Goal: Information Seeking & Learning: Find specific page/section

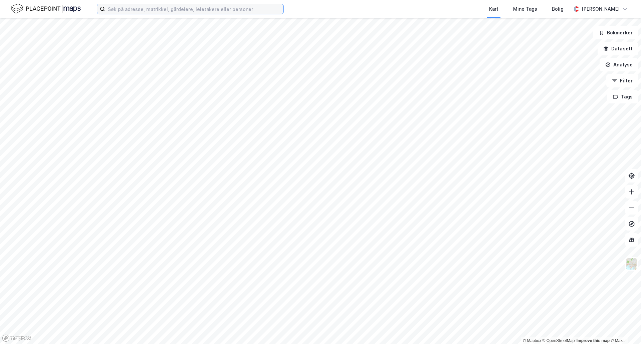
click at [167, 13] on input at bounding box center [194, 9] width 178 height 10
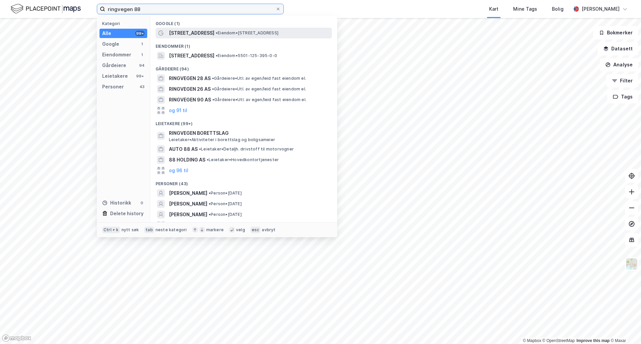
type input "ringvegen 88"
click at [167, 32] on div "[STREET_ADDRESS] • Eiendom • [STREET_ADDRESS]" at bounding box center [244, 33] width 176 height 11
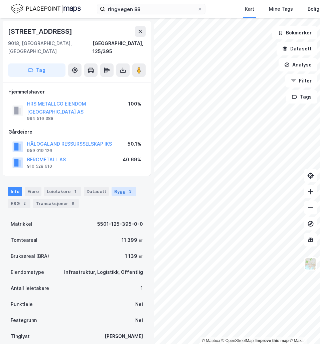
click at [118, 187] on div "Bygg 3" at bounding box center [124, 191] width 25 height 9
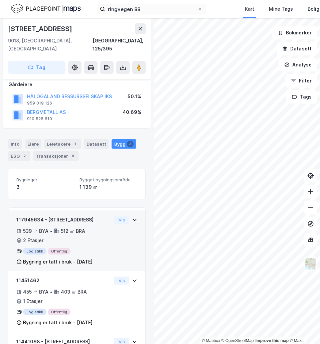
scroll to position [92, 0]
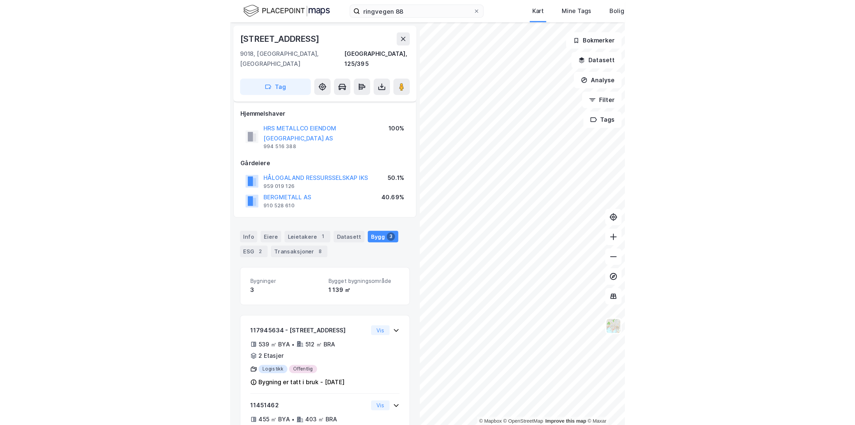
scroll to position [92, 0]
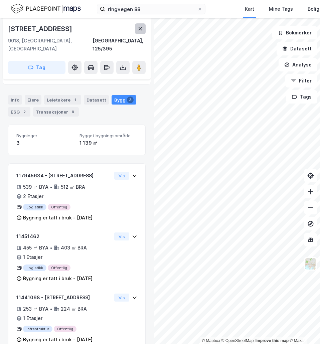
click at [141, 28] on icon at bounding box center [141, 28] width 4 height 3
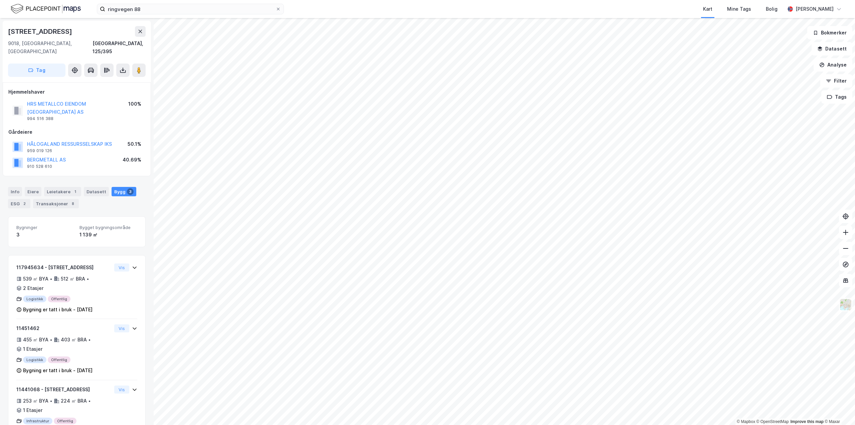
scroll to position [11, 0]
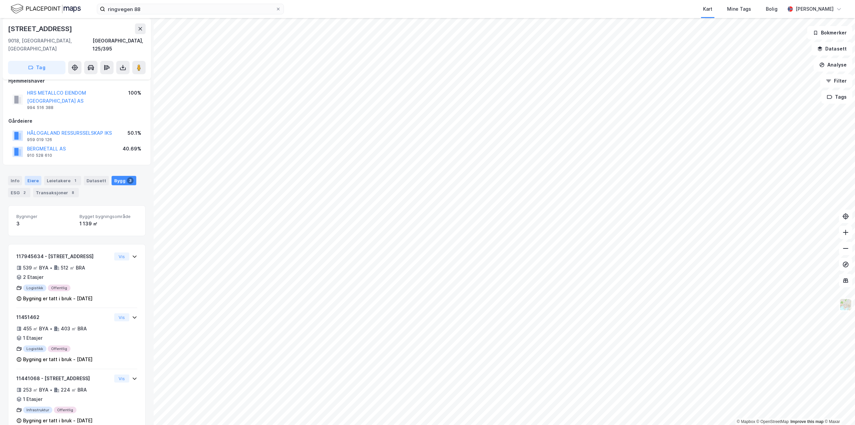
click at [32, 176] on div "Eiere" at bounding box center [33, 180] width 17 height 9
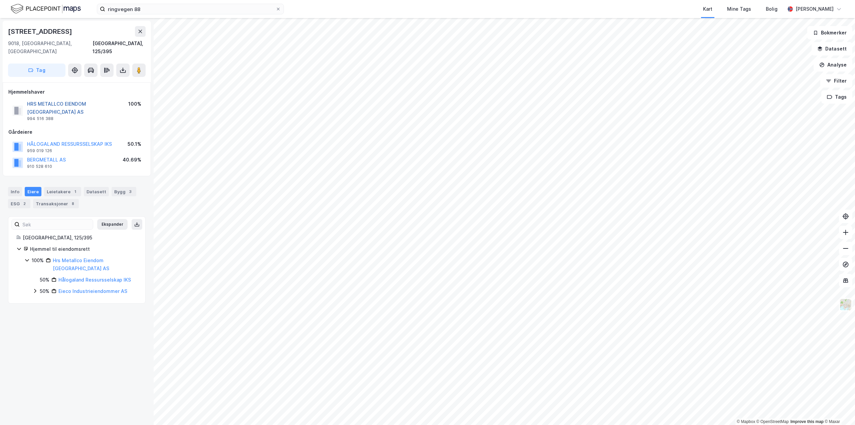
click at [0, 0] on button "HRS METALLCO EIENDOM [GEOGRAPHIC_DATA] AS" at bounding box center [0, 0] width 0 height 0
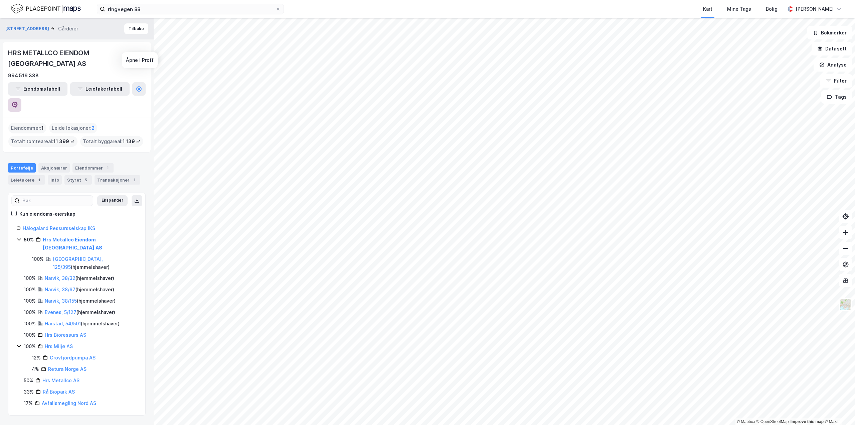
click at [18, 102] on icon at bounding box center [14, 105] width 7 height 7
click at [140, 47] on div "HRS METALLCO EIENDOM [GEOGRAPHIC_DATA] AS 994 516 388 Eiendomstabell Leietakert…" at bounding box center [77, 79] width 148 height 75
click at [140, 53] on button at bounding box center [140, 58] width 11 height 11
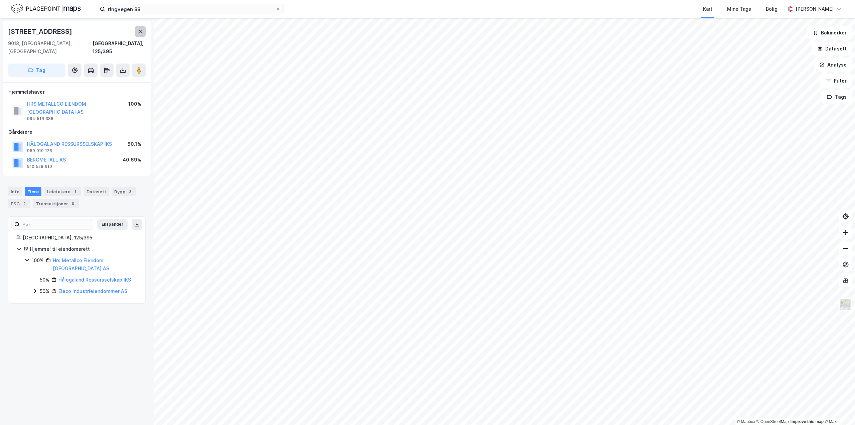
click at [144, 33] on button at bounding box center [140, 31] width 11 height 11
click at [14, 187] on div "Info" at bounding box center [15, 191] width 14 height 9
